Goal: Browse casually

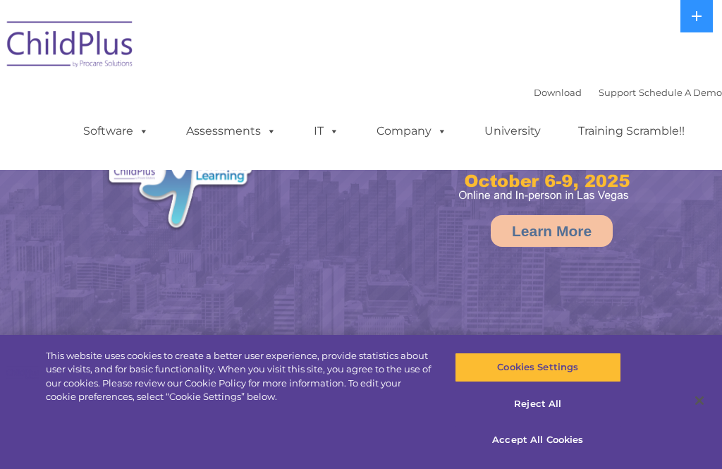
select select "MEDIUM"
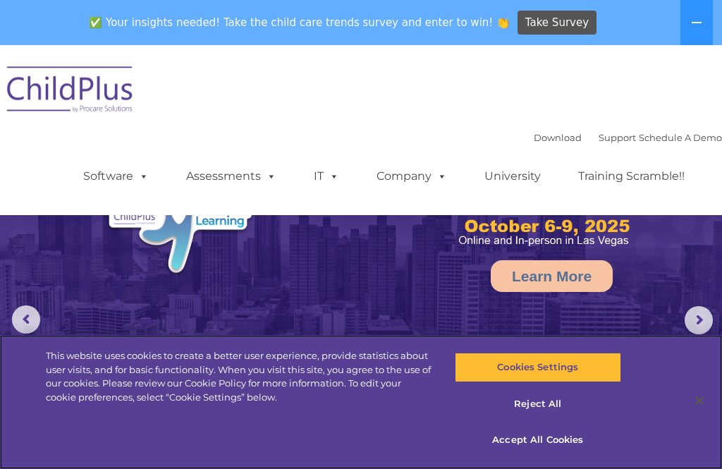
click at [575, 371] on button "Cookies Settings" at bounding box center [537, 367] width 166 height 30
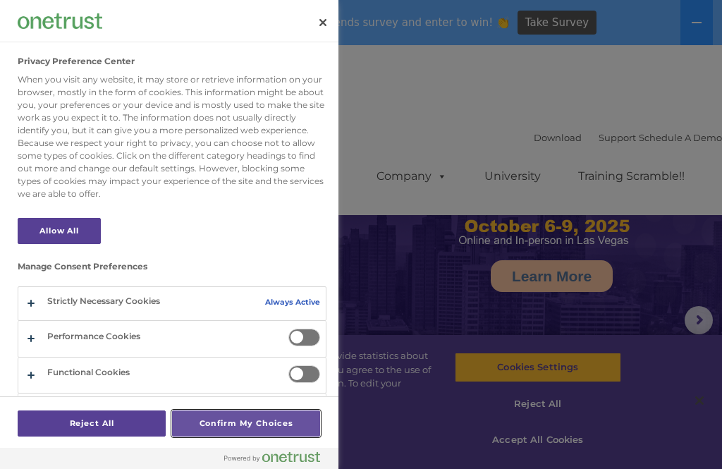
click at [258, 419] on button "Confirm My Choices" at bounding box center [246, 423] width 148 height 26
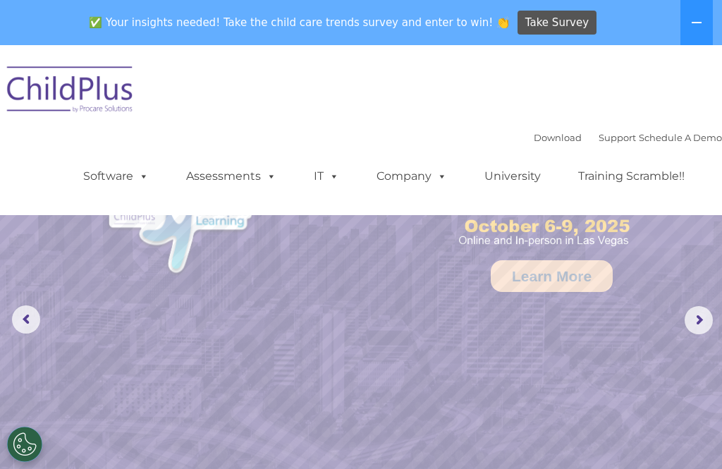
click at [695, 16] on button at bounding box center [696, 22] width 32 height 45
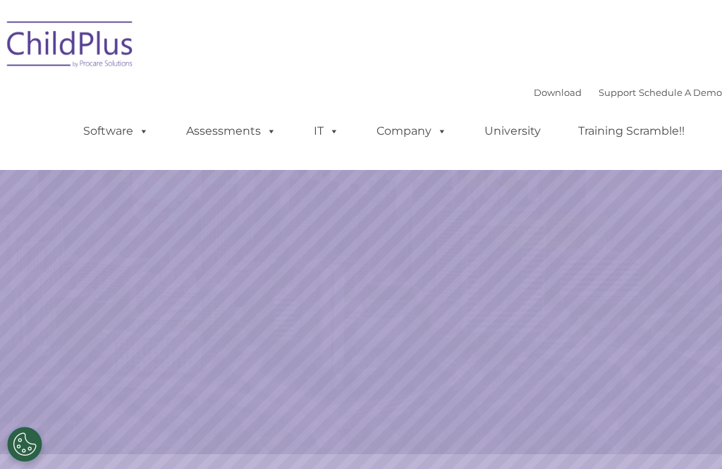
select select "MEDIUM"
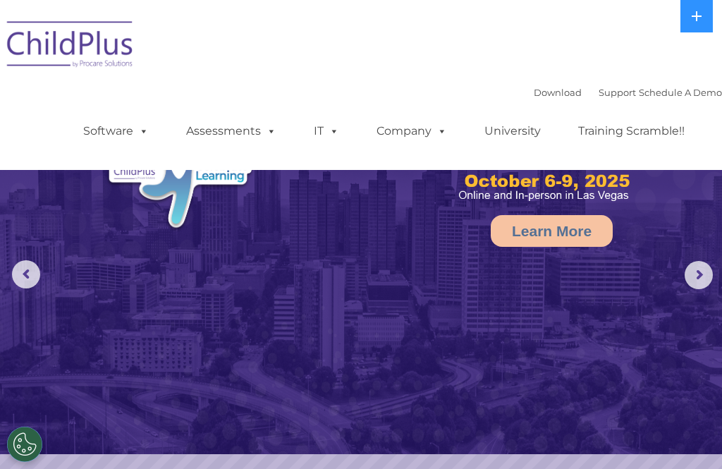
click at [699, 25] on button at bounding box center [696, 16] width 32 height 32
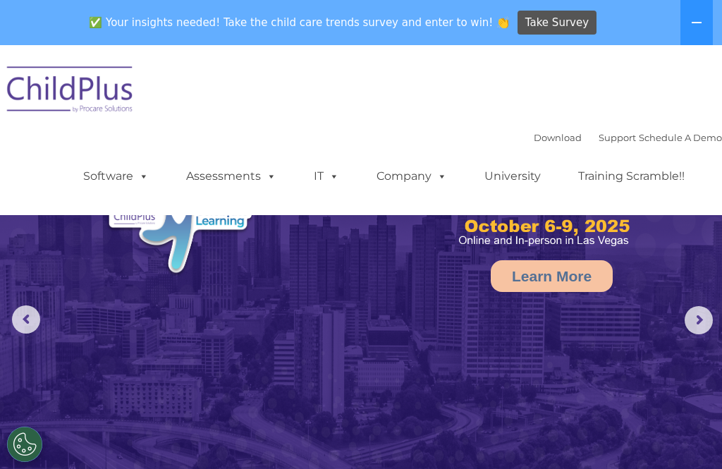
click at [693, 24] on icon at bounding box center [695, 22] width 11 height 11
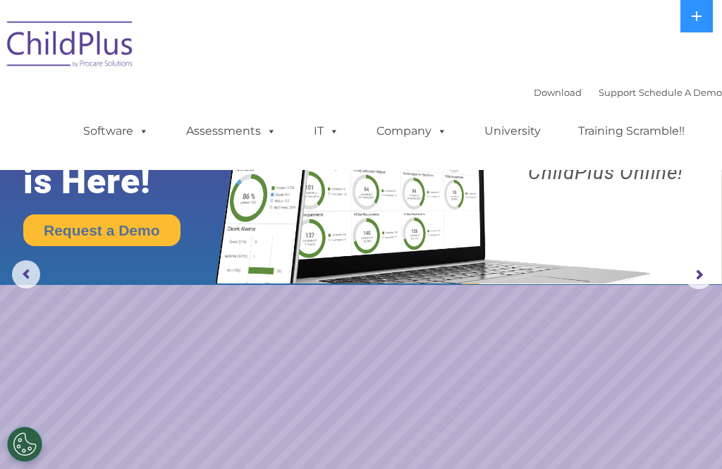
click at [264, 126] on span at bounding box center [269, 130] width 16 height 13
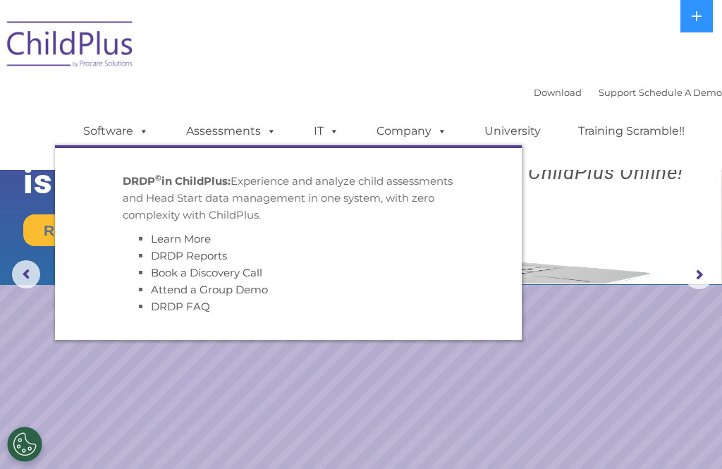
click at [324, 426] on rs-slide "Request a Demo The Future of ChildPlus is Here! Boost your productivity and str…" at bounding box center [361, 275] width 722 height 550
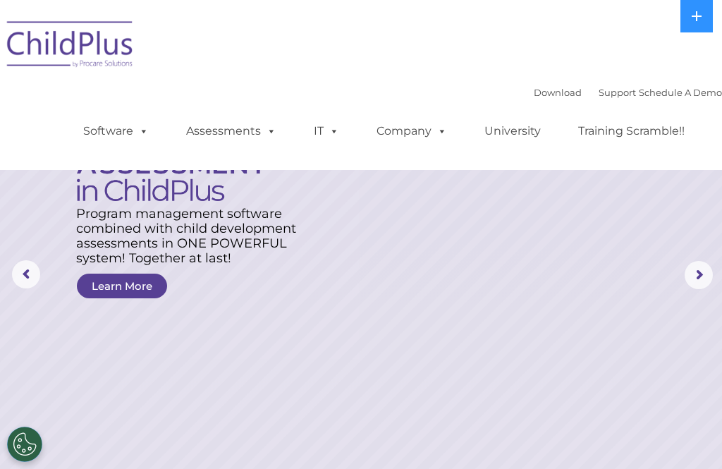
click at [27, 287] on rs-arrow at bounding box center [26, 274] width 28 height 28
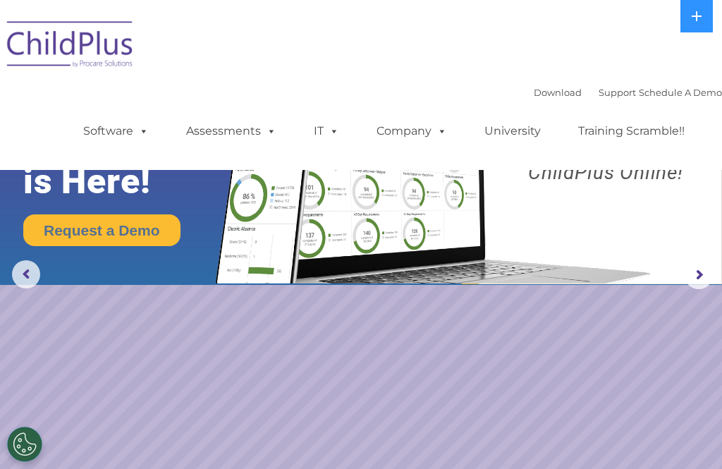
click at [695, 13] on icon at bounding box center [695, 16] width 11 height 11
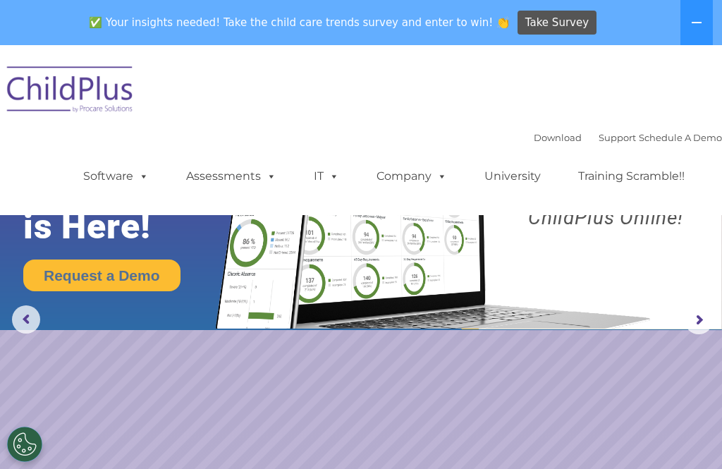
click at [690, 27] on icon at bounding box center [695, 22] width 11 height 11
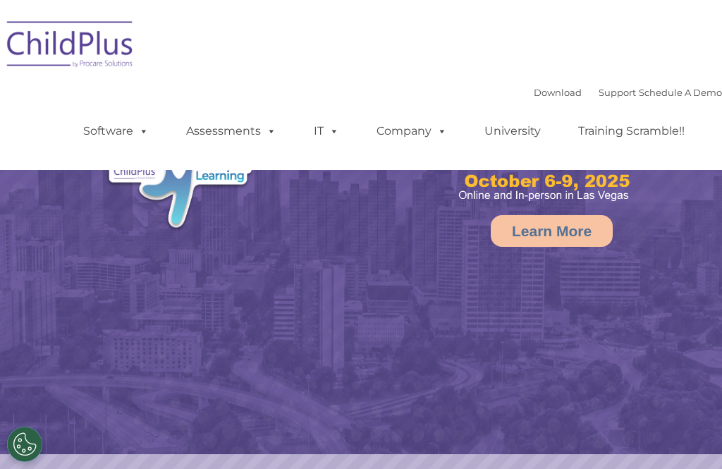
select select "MEDIUM"
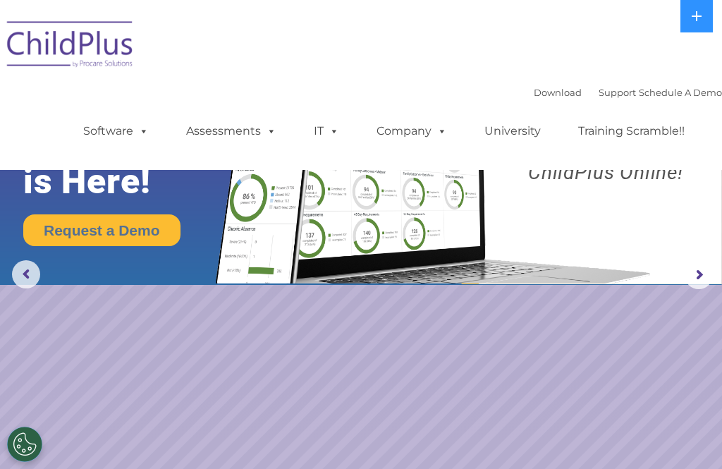
click at [46, 275] on img at bounding box center [361, 142] width 722 height 285
click at [39, 283] on rs-arrow at bounding box center [26, 274] width 28 height 28
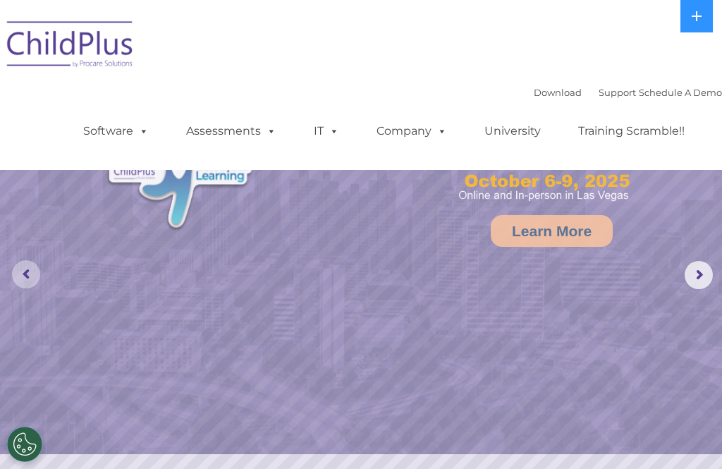
click at [30, 279] on rs-arrow at bounding box center [26, 274] width 28 height 28
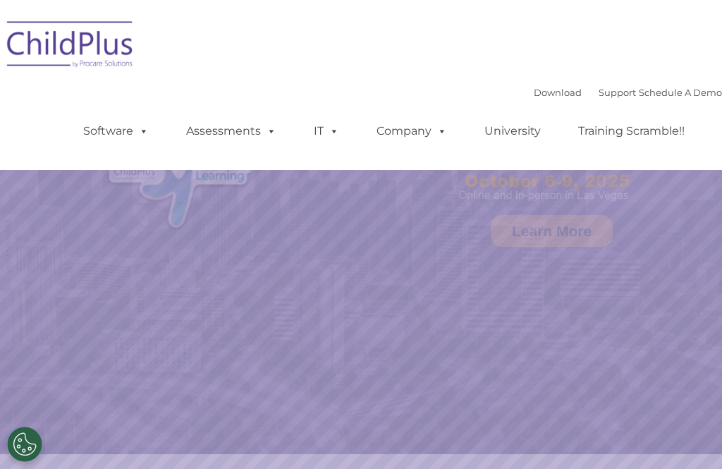
select select "MEDIUM"
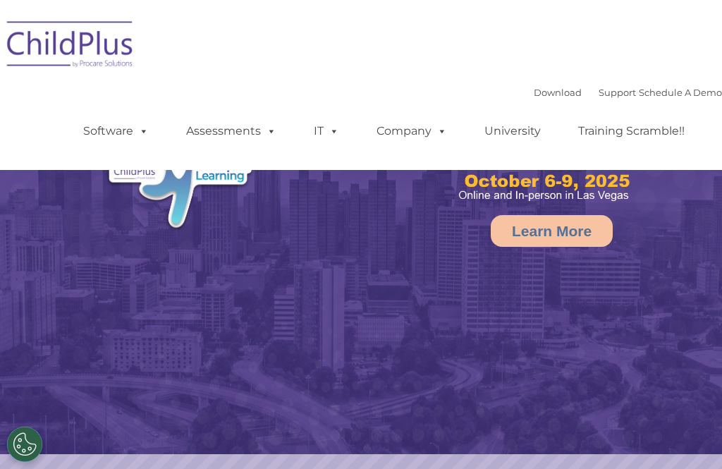
select select "MEDIUM"
